Goal: Check status: Check status

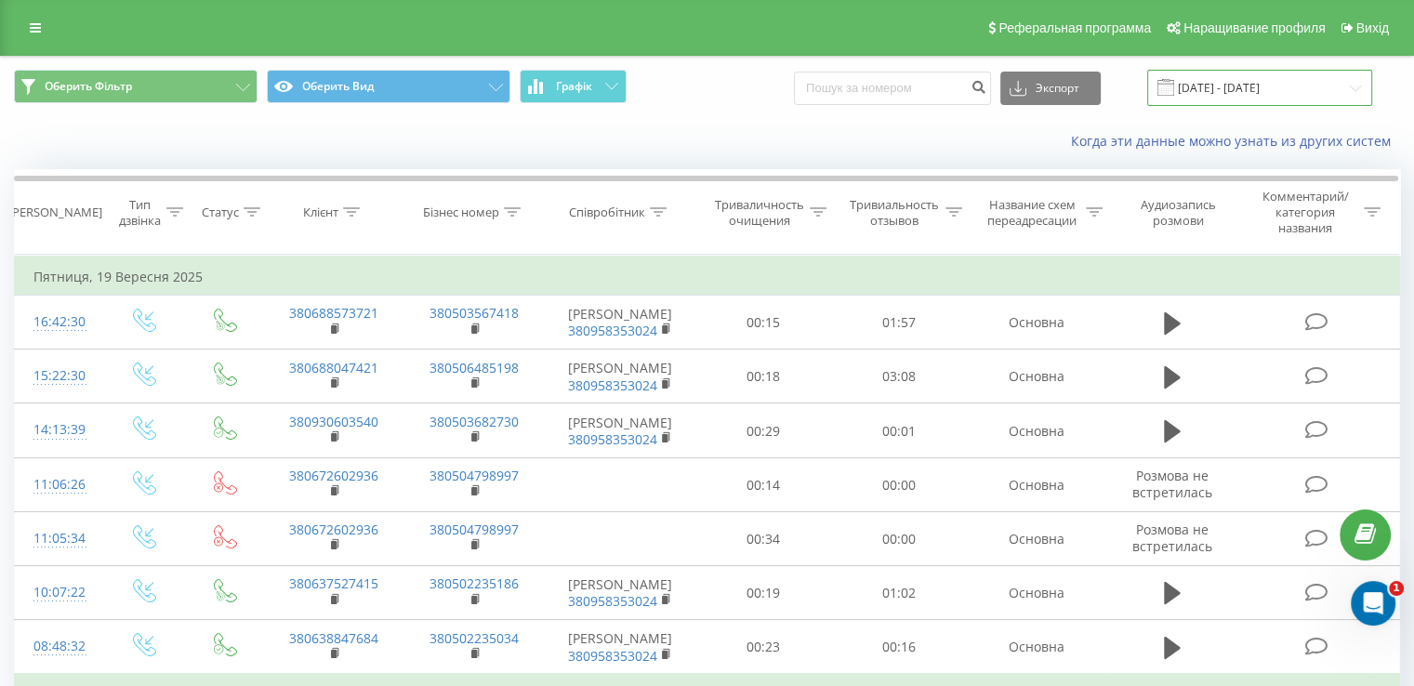
click at [1275, 90] on input "[DATE] - [DATE]" at bounding box center [1259, 88] width 225 height 36
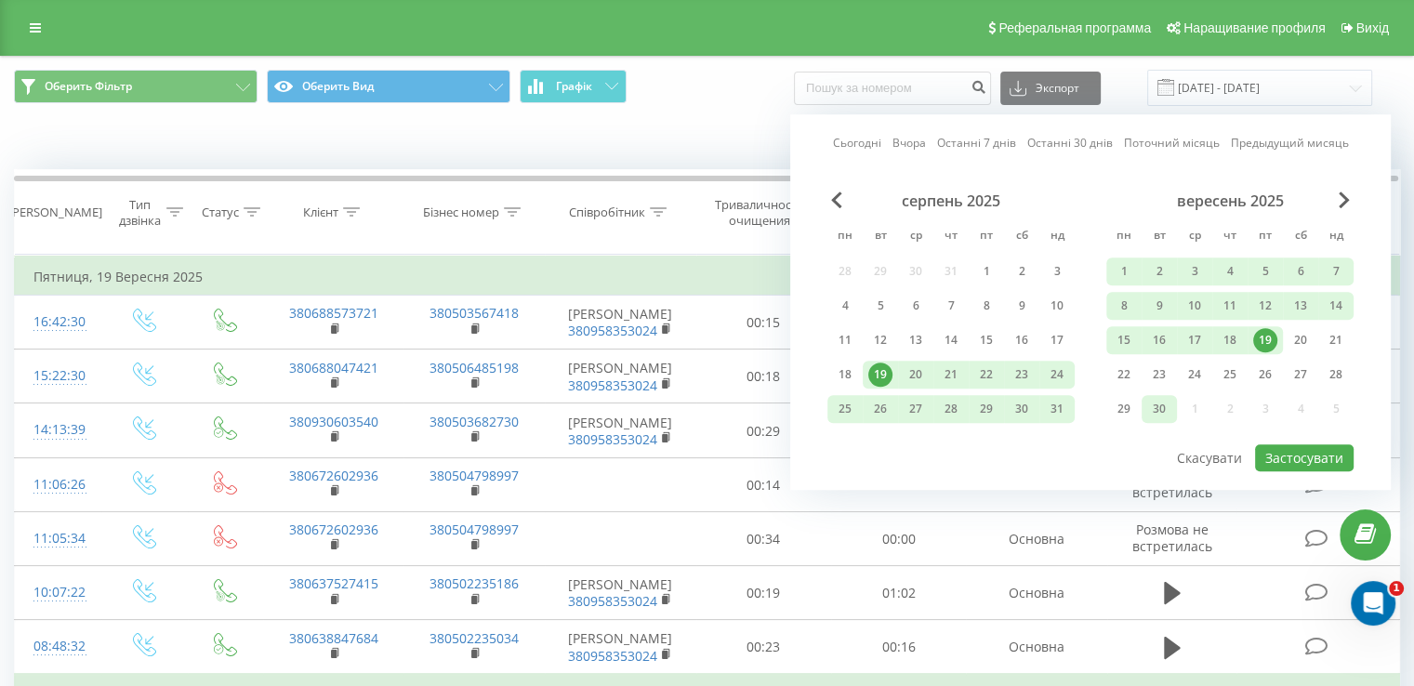
drag, startPoint x: 1260, startPoint y: 336, endPoint x: 1168, endPoint y: 406, distance: 116.0
click at [1168, 406] on div "1 2 3 4 5 6 7 8 9 10 11 12 13 14 15 16 17 18 19 20 21 22 23 24 25 26 27 28 29 3…" at bounding box center [1229, 340] width 247 height 165
click at [1294, 456] on font "Застосувати" at bounding box center [1304, 458] width 78 height 18
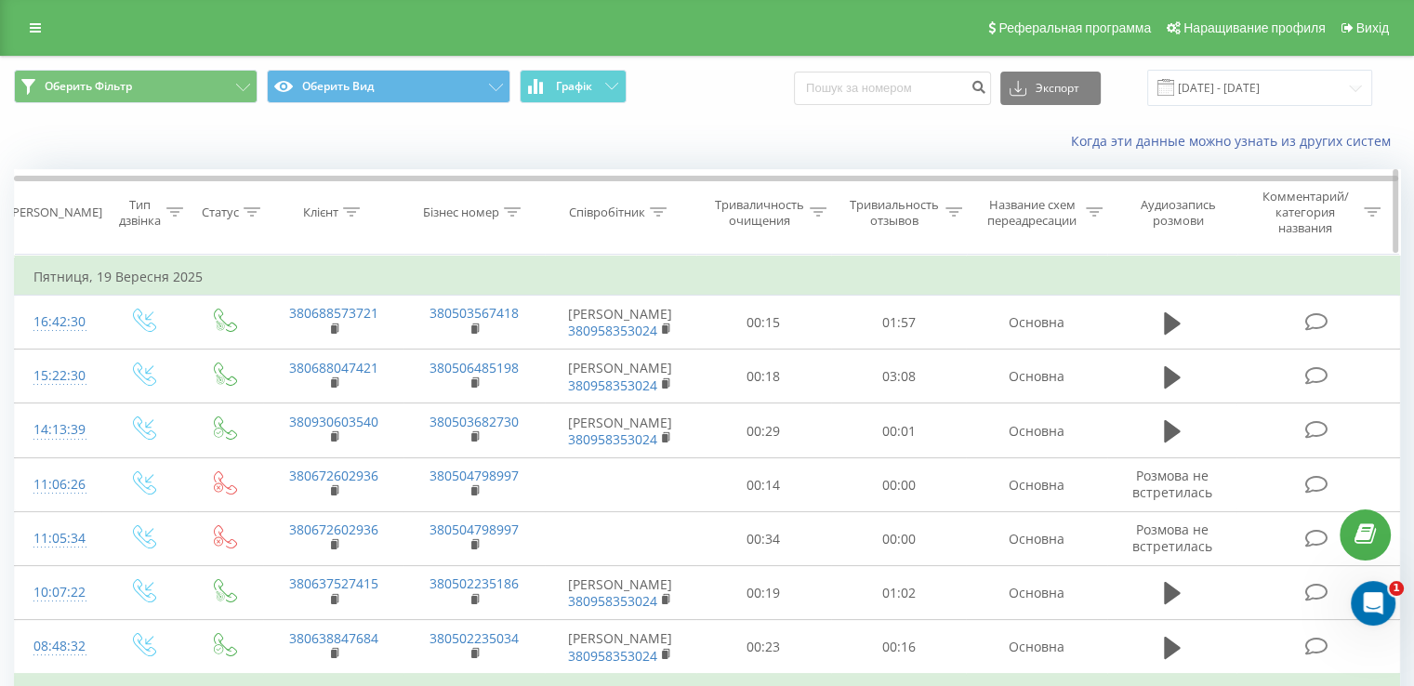
click at [49, 210] on font "[PERSON_NAME]" at bounding box center [55, 212] width 94 height 17
click at [33, 28] on icon at bounding box center [35, 27] width 11 height 13
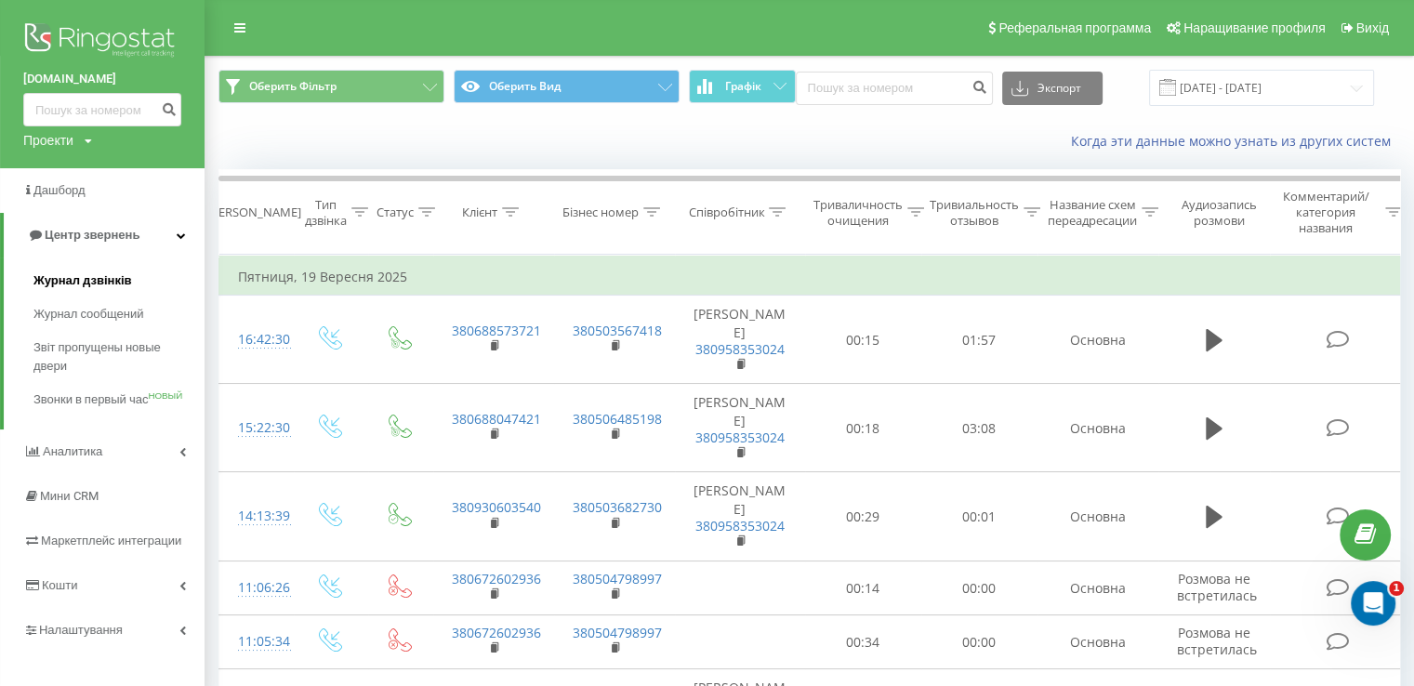
click at [109, 278] on font "Журнал дзвінків" at bounding box center [82, 280] width 99 height 14
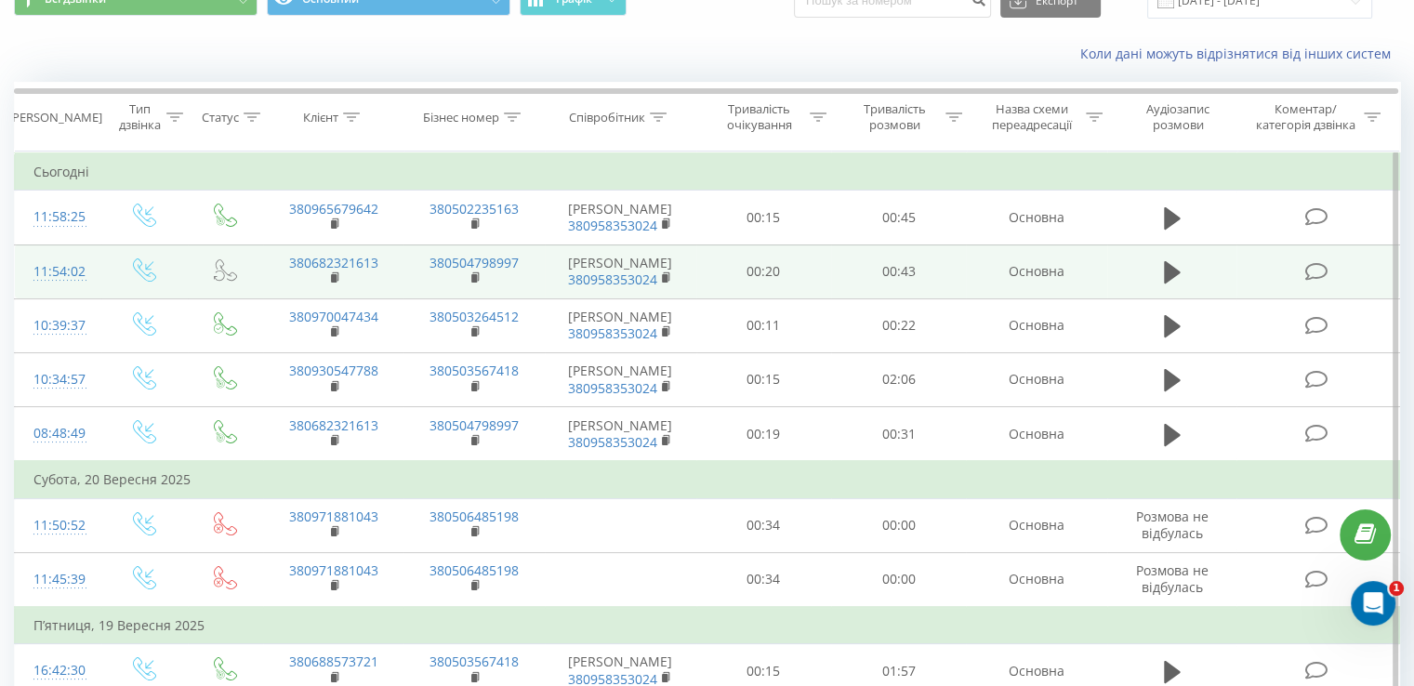
scroll to position [186, 0]
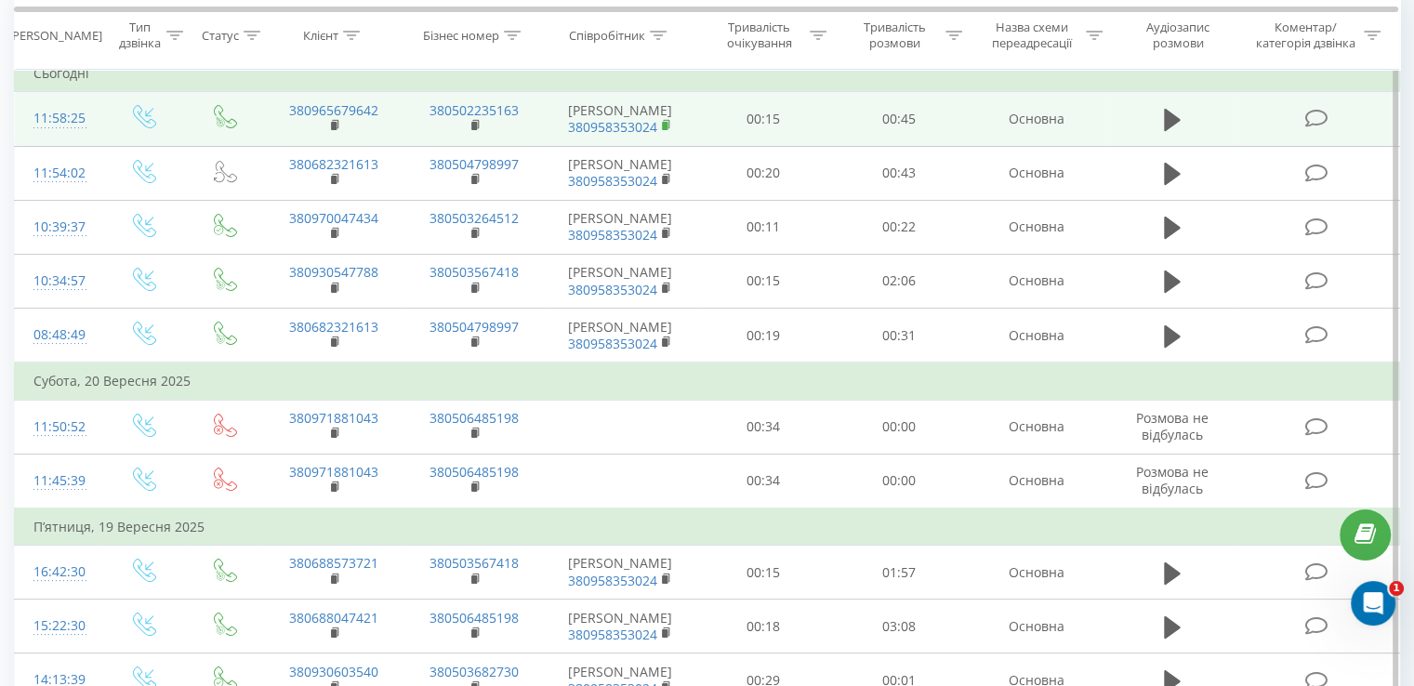
click at [666, 124] on rect at bounding box center [665, 126] width 6 height 8
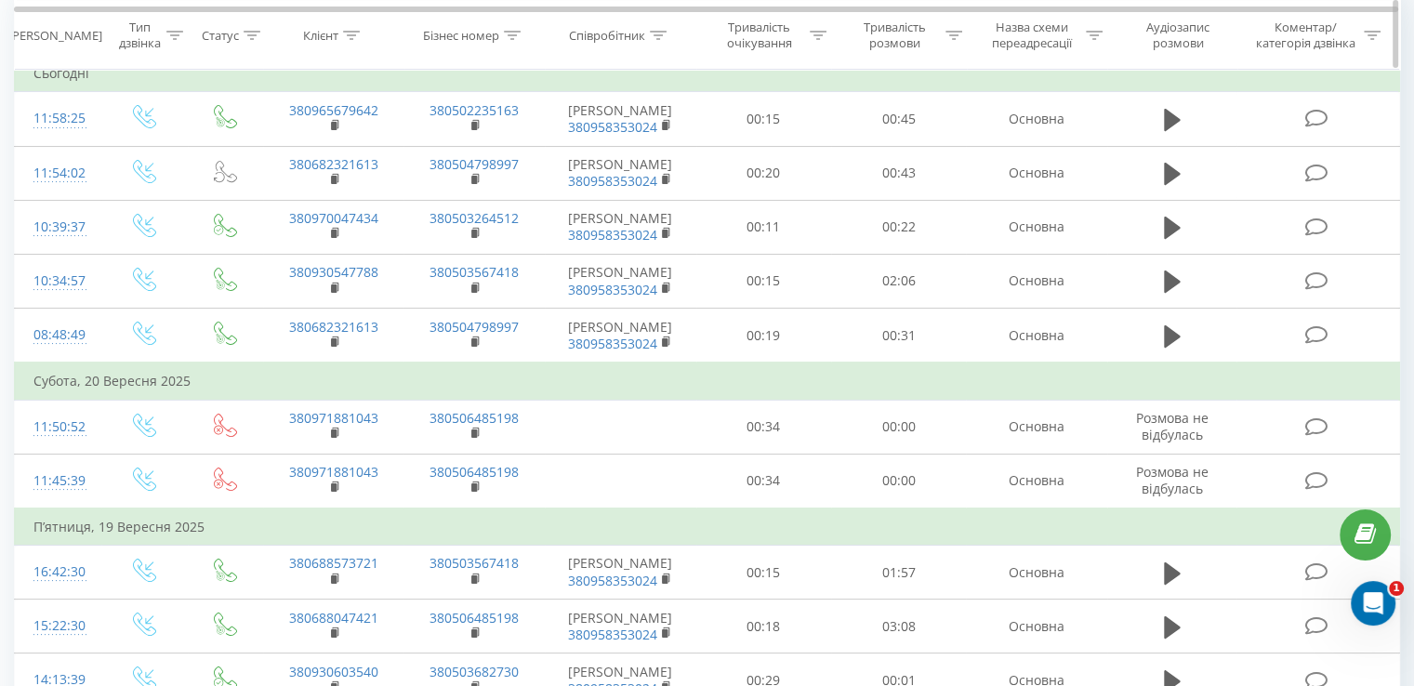
click at [657, 33] on icon at bounding box center [658, 34] width 17 height 9
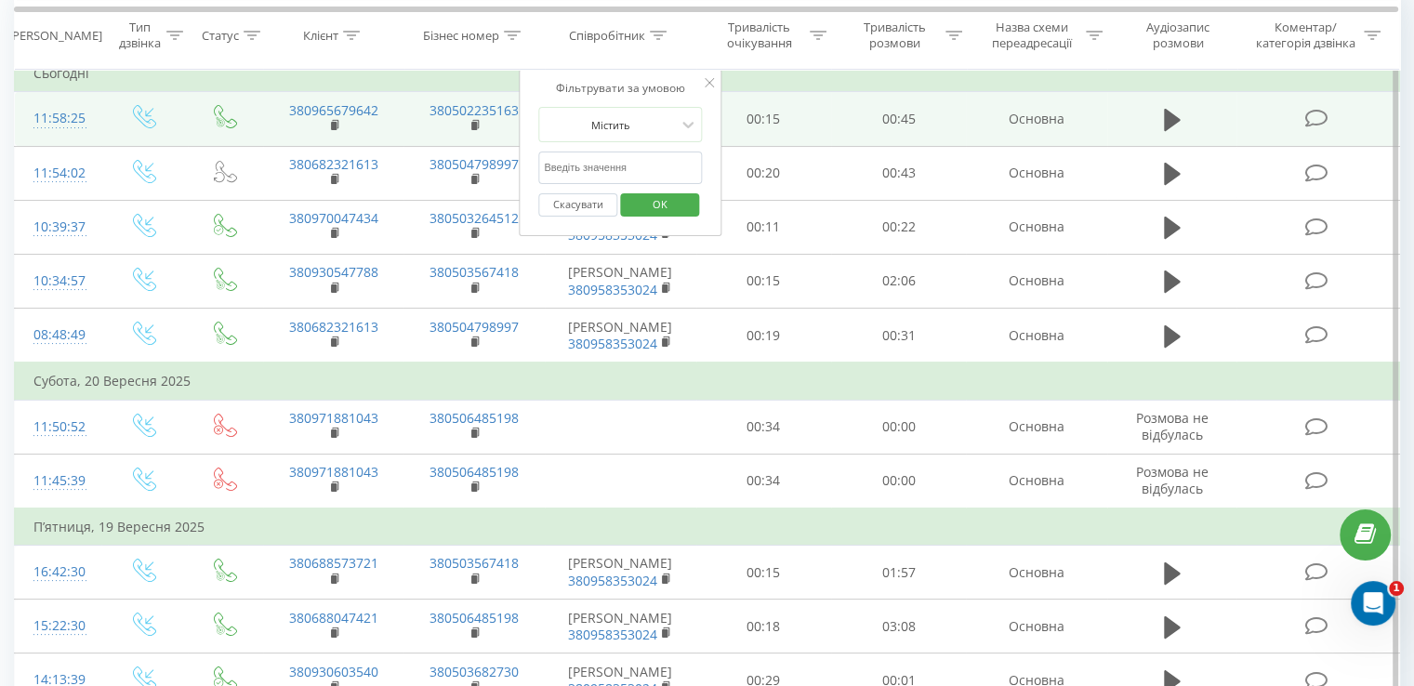
click at [800, 94] on td "00:15" at bounding box center [763, 119] width 135 height 54
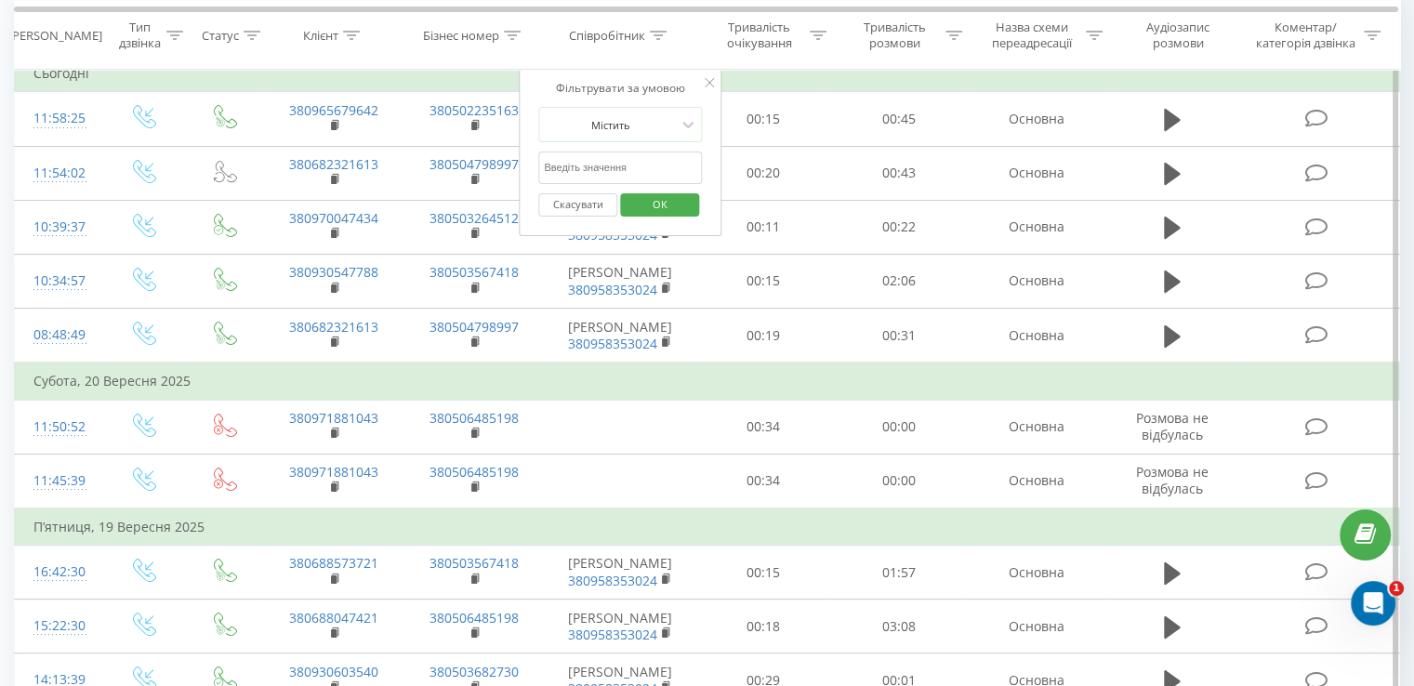
click at [707, 83] on icon at bounding box center [709, 82] width 9 height 9
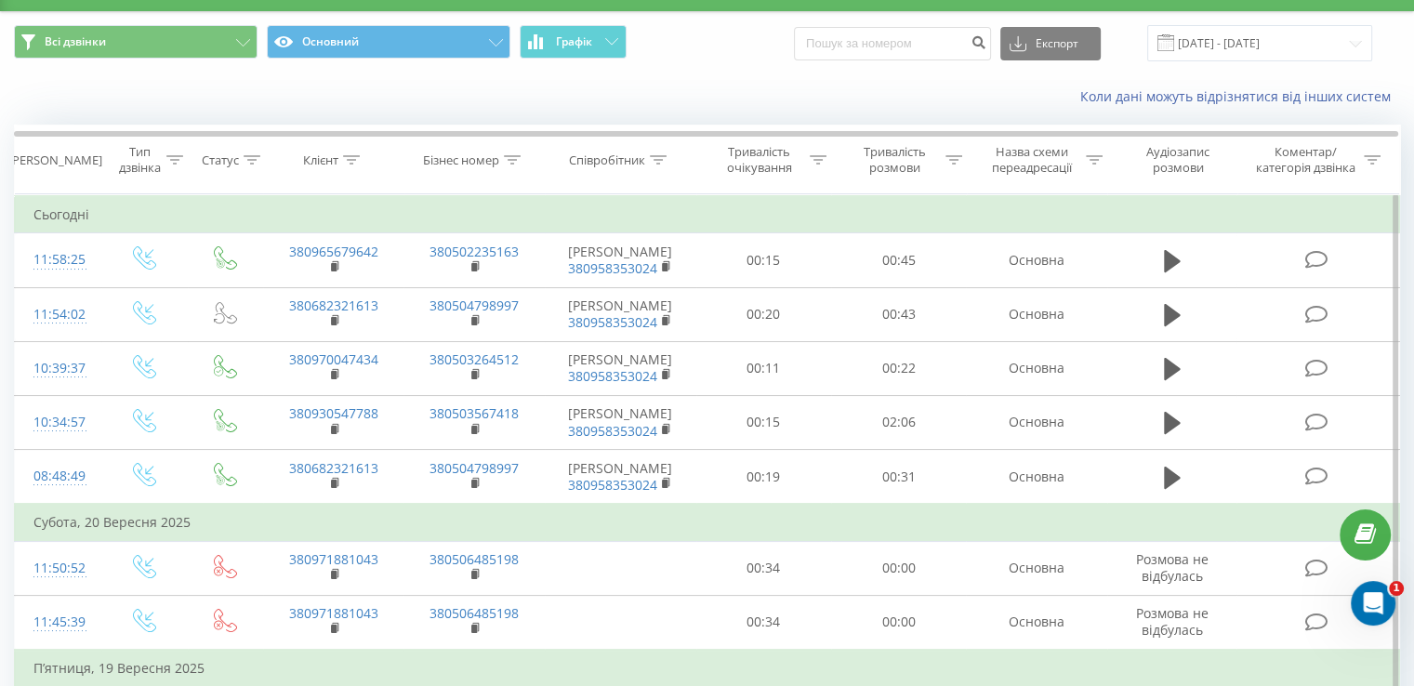
scroll to position [0, 0]
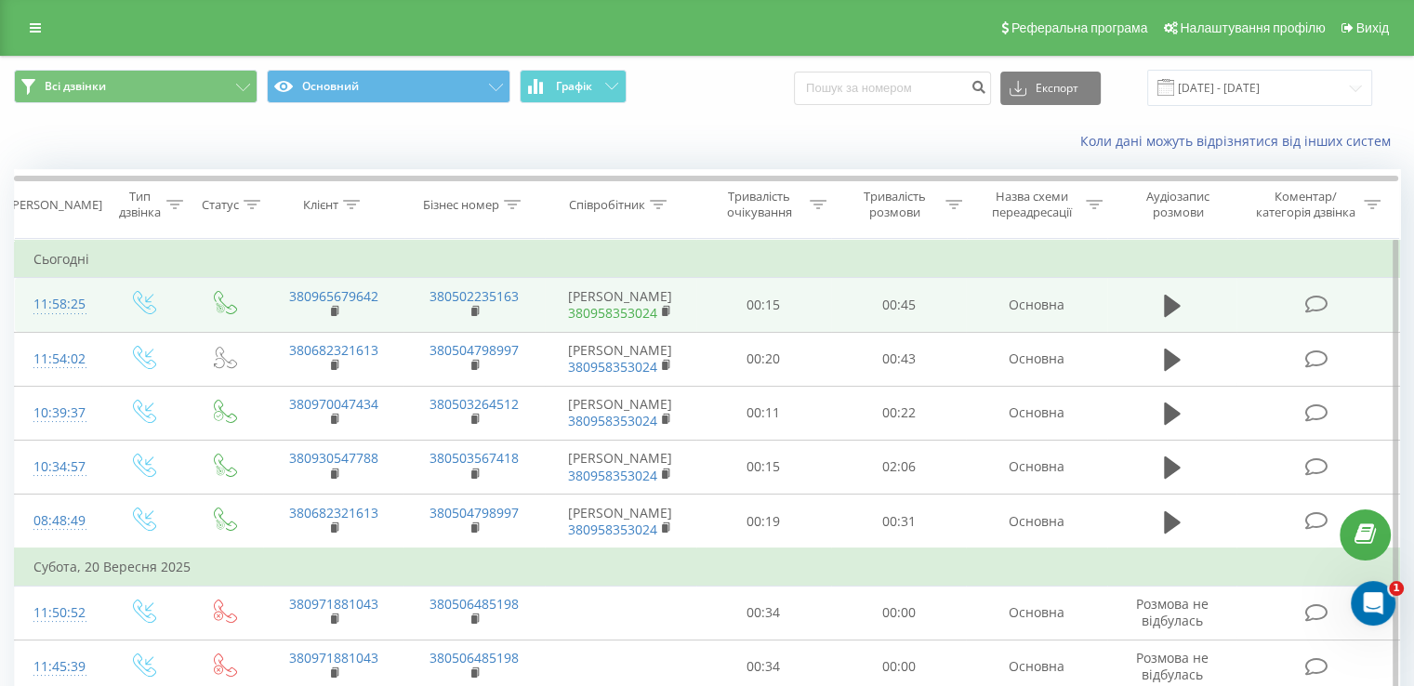
click at [634, 311] on link "380958353024" at bounding box center [612, 313] width 89 height 18
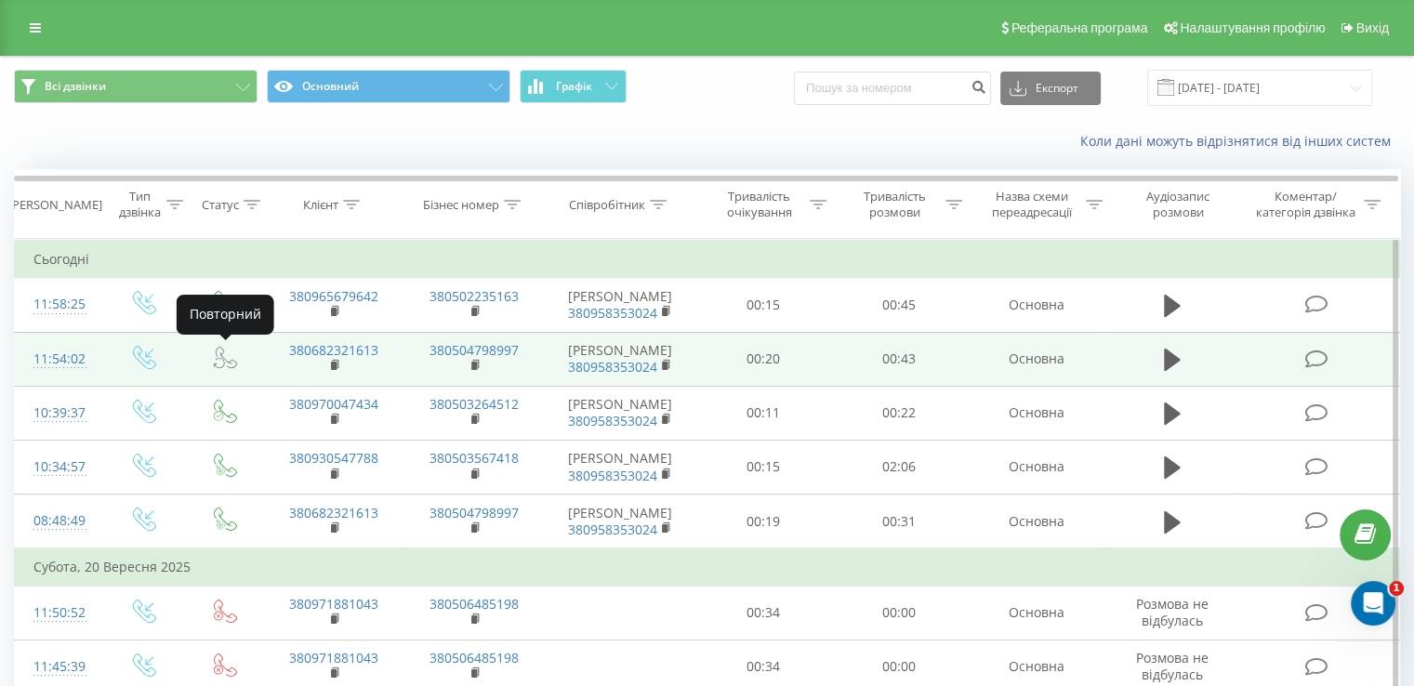
click at [223, 358] on icon at bounding box center [219, 363] width 11 height 10
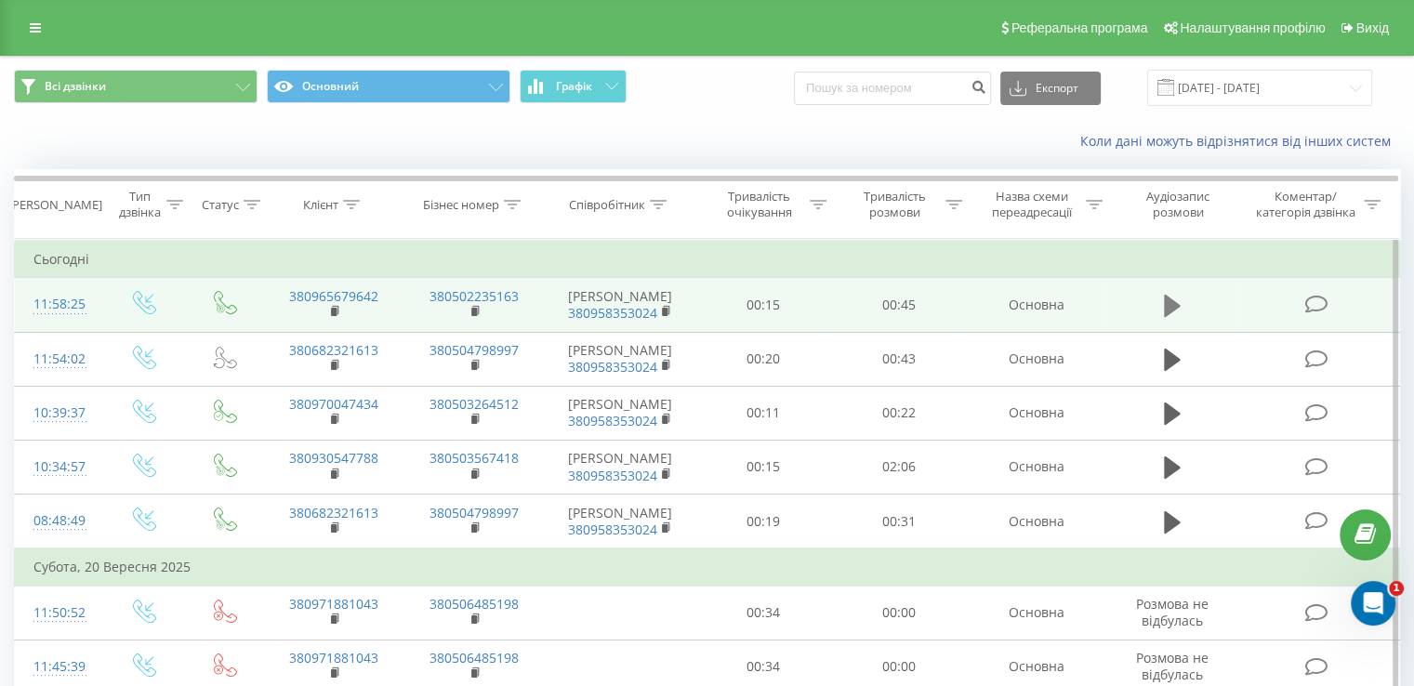
click at [1166, 302] on icon at bounding box center [1172, 306] width 17 height 22
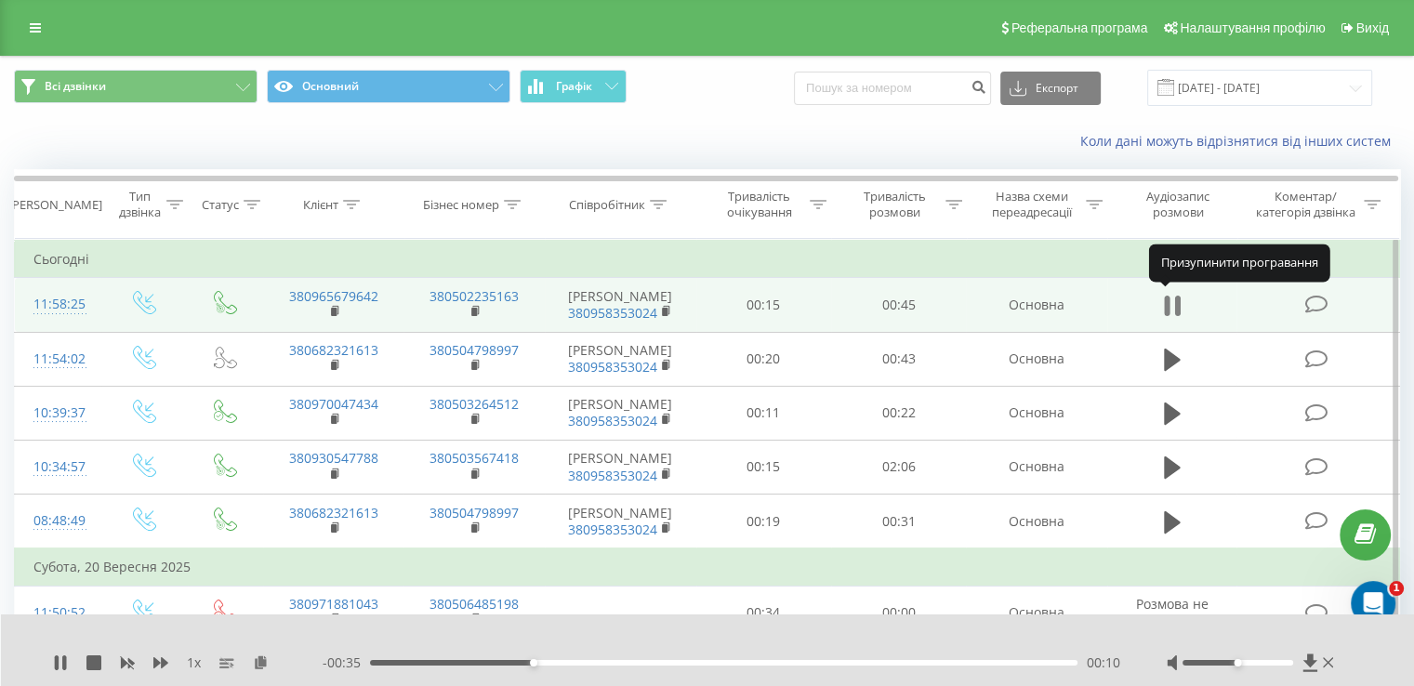
click at [1171, 307] on icon at bounding box center [1172, 306] width 17 height 26
